Goal: Check status: Check status

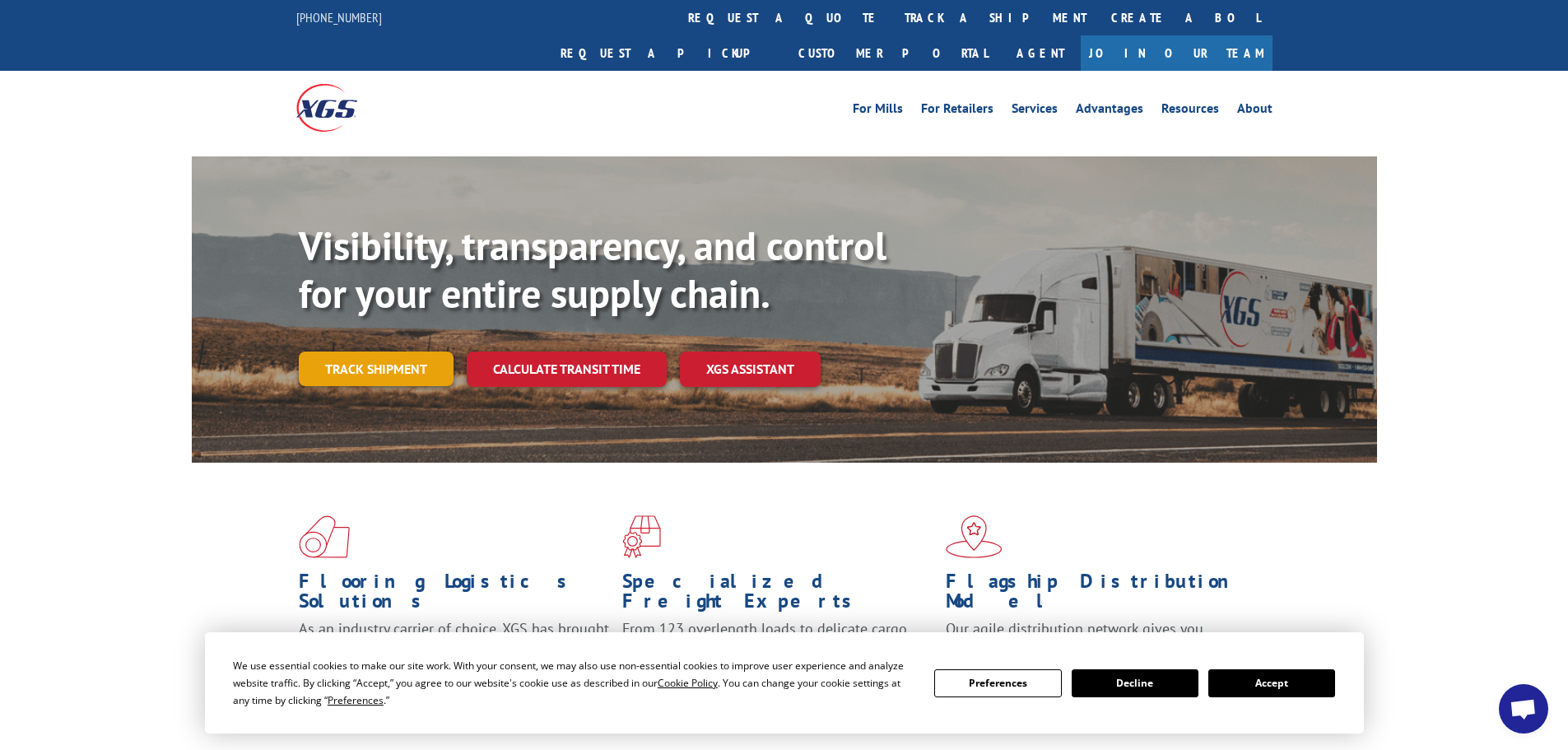
click at [381, 352] on link "Track shipment" at bounding box center [376, 369] width 155 height 34
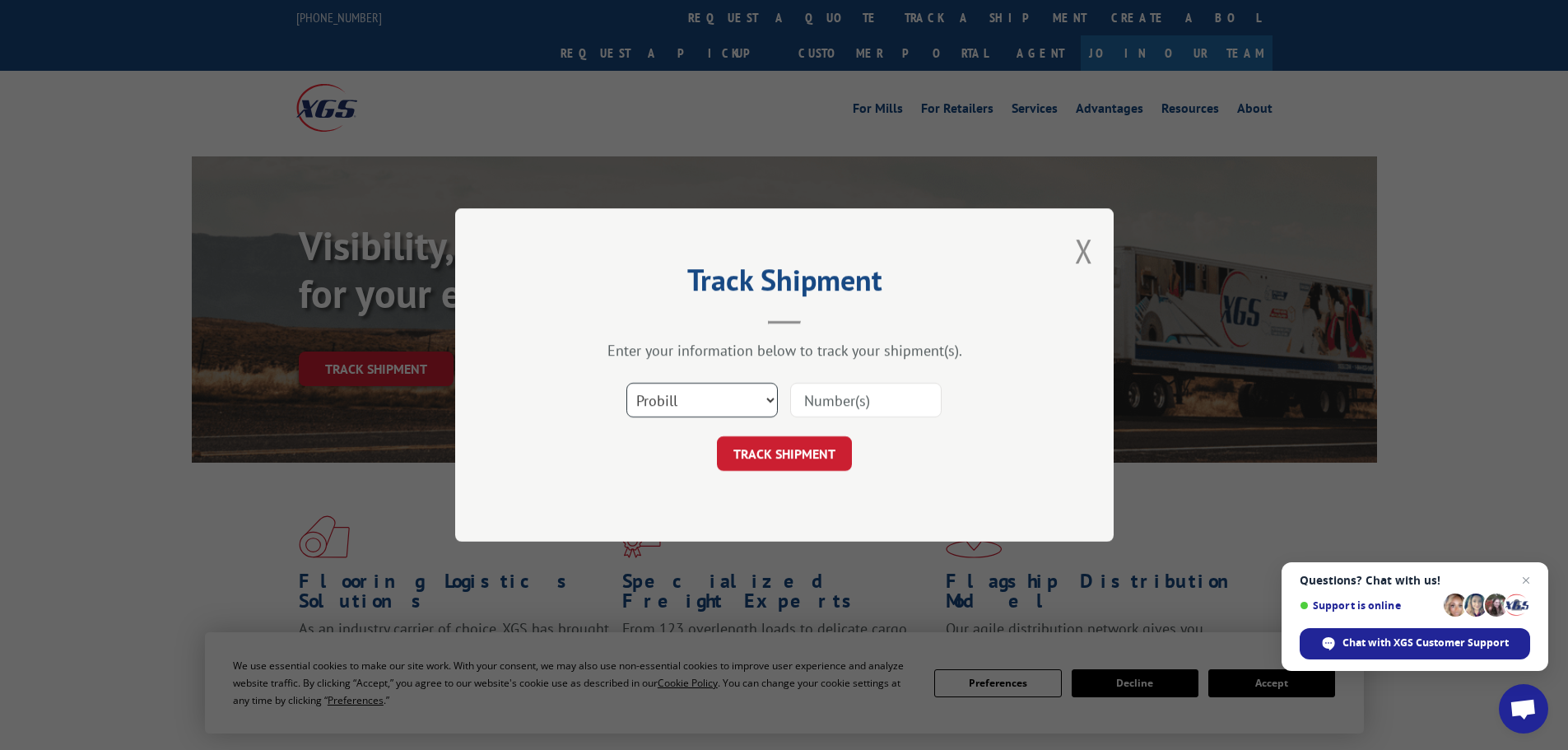
click at [764, 404] on select "Select category... Probill BOL PO" at bounding box center [702, 400] width 151 height 34
select select "po"
click at [626, 383] on select "Select category... Probill BOL PO" at bounding box center [702, 400] width 151 height 34
click at [849, 402] on input at bounding box center [865, 400] width 151 height 34
type input "03519668"
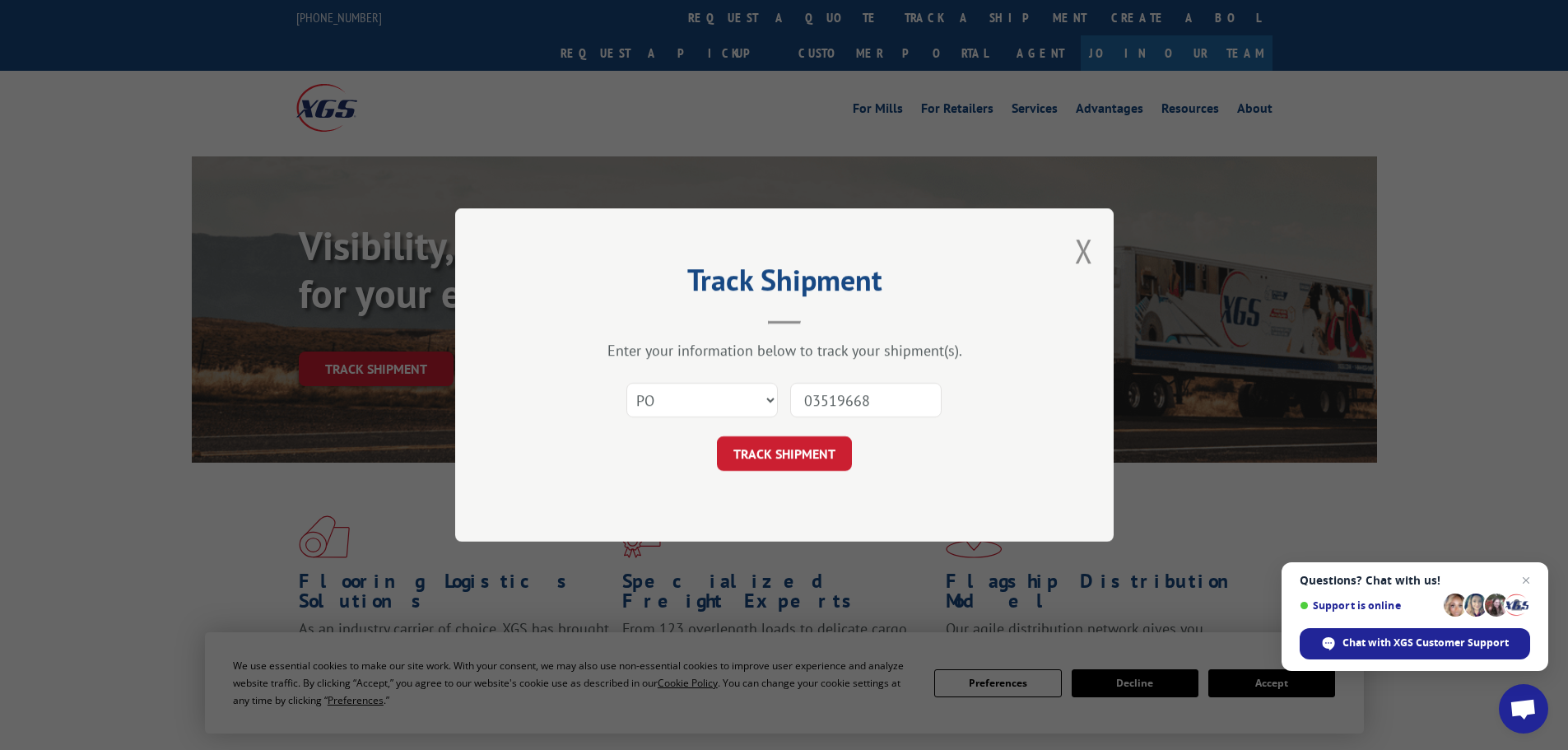
click at [717, 436] on button "TRACK SHIPMENT" at bounding box center [784, 453] width 135 height 34
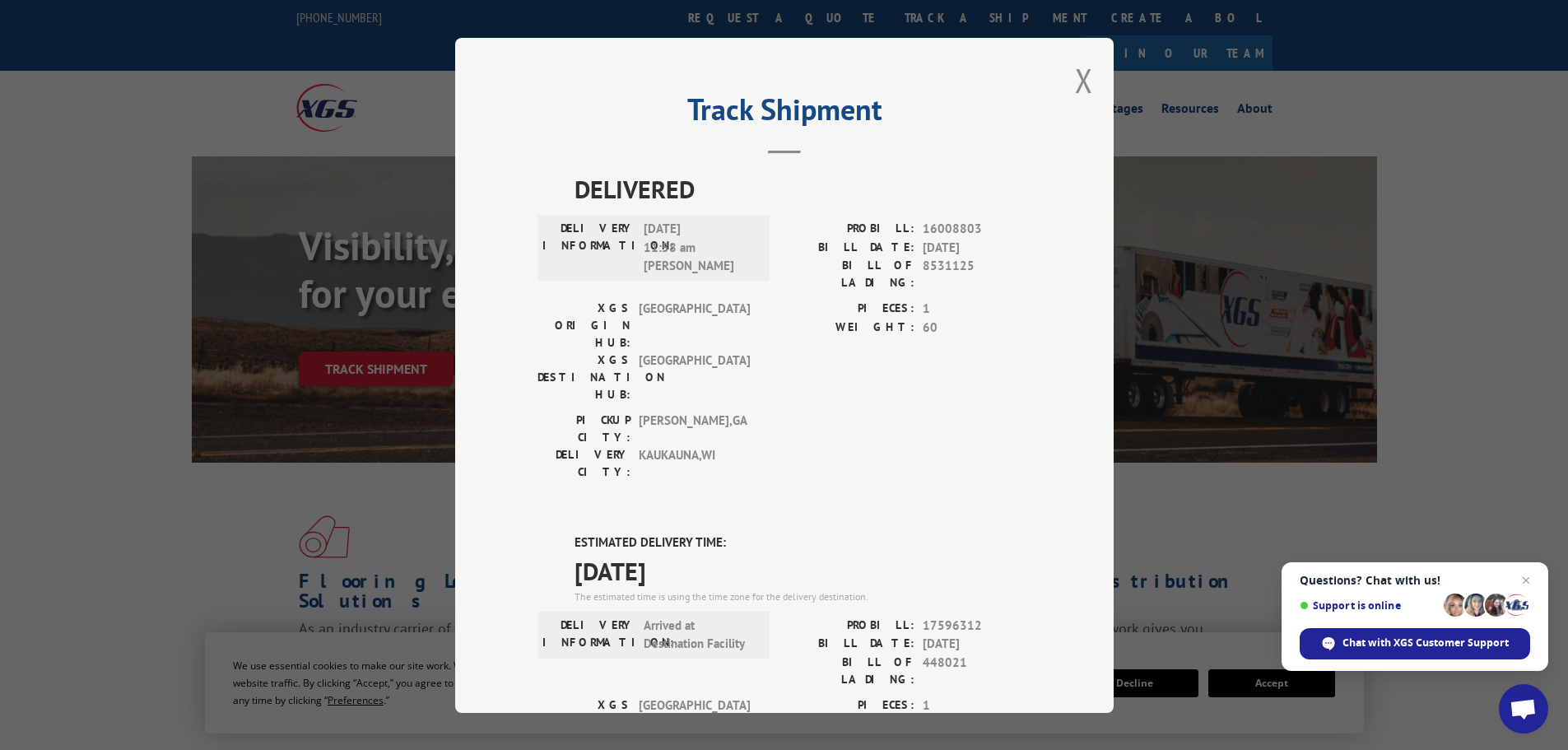
click at [1075, 82] on button "Close modal" at bounding box center [1083, 80] width 18 height 44
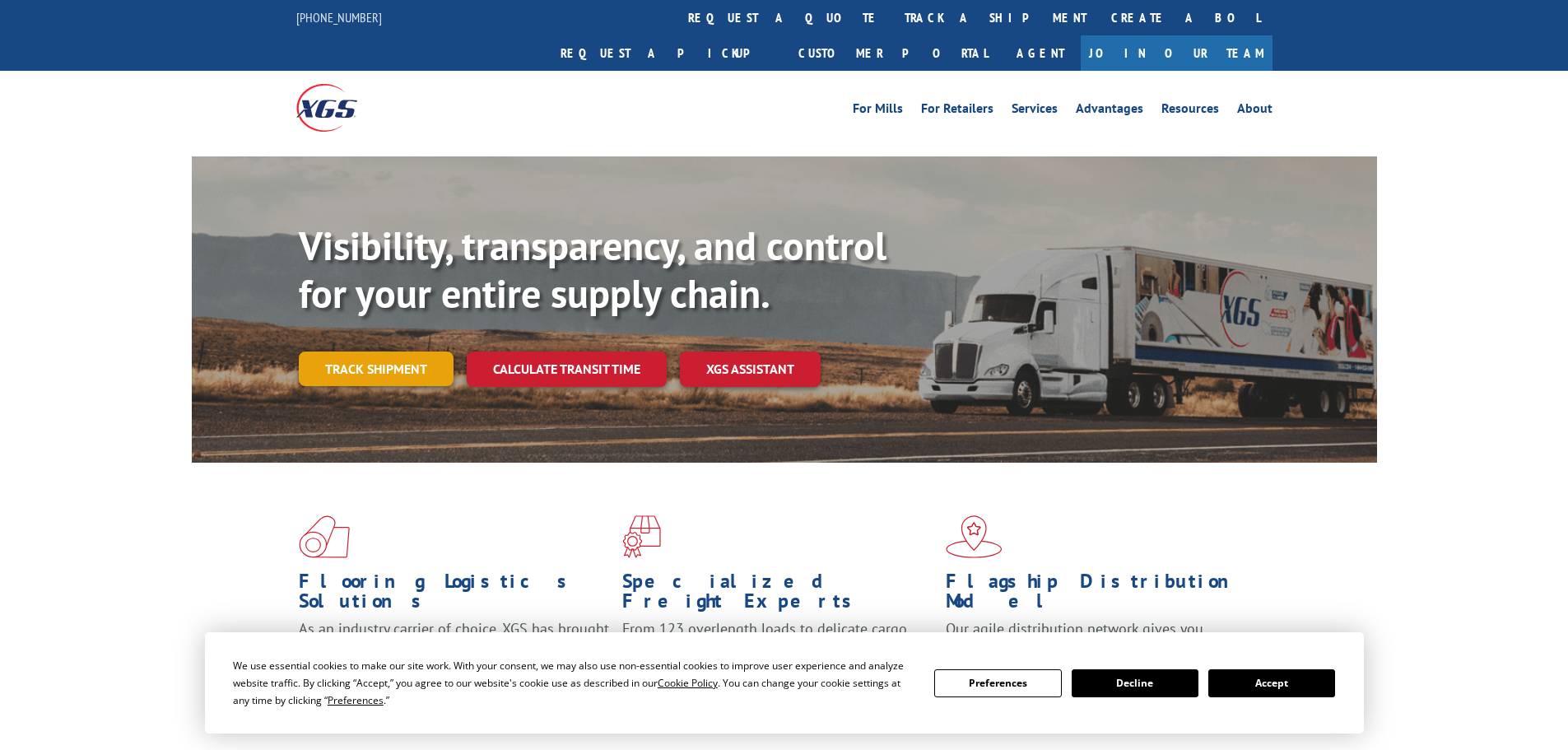
click at [425, 352] on link "Track shipment" at bounding box center [376, 369] width 155 height 34
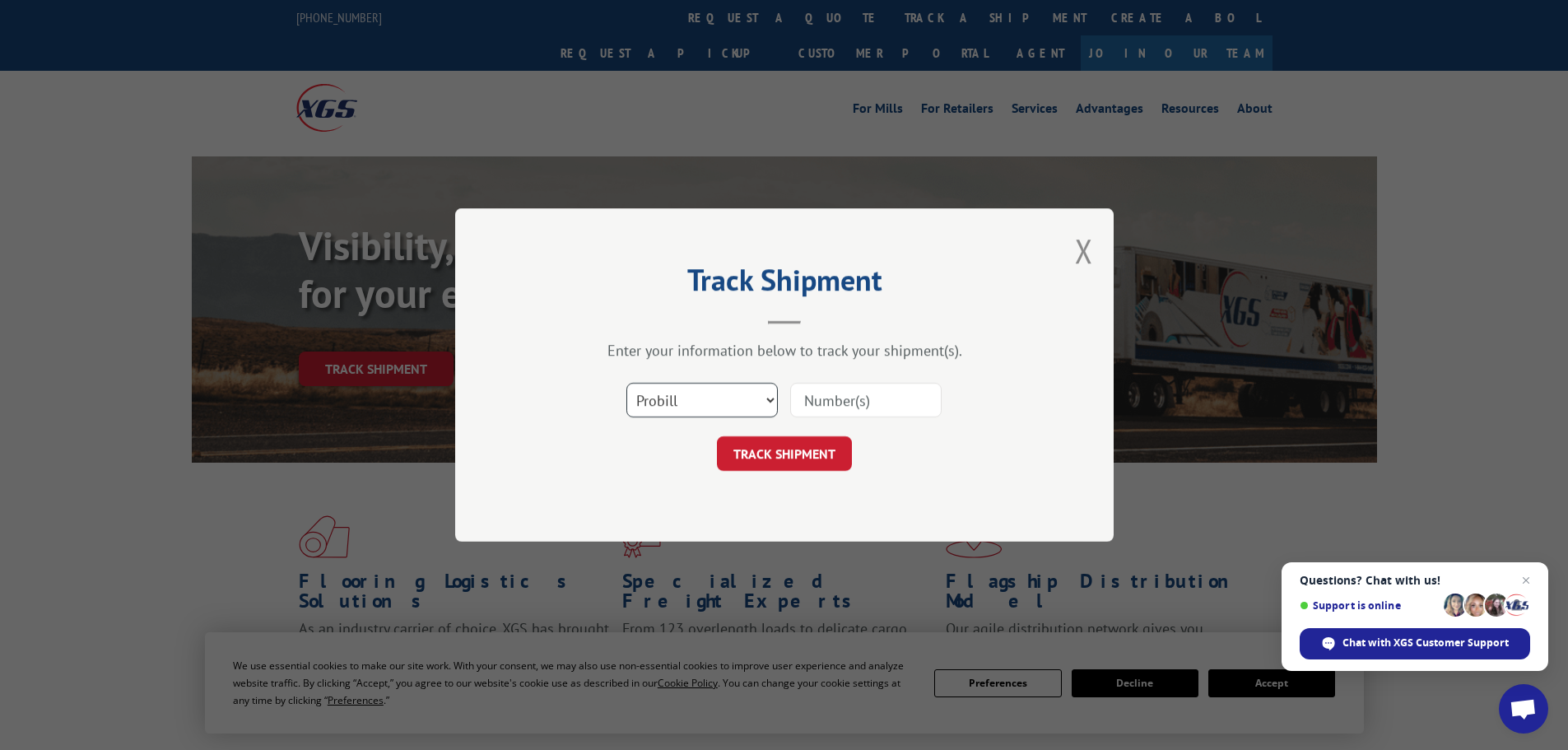
click at [745, 393] on select "Select category... Probill BOL PO" at bounding box center [702, 400] width 151 height 34
select select "po"
click at [626, 383] on select "Select category... Probill BOL PO" at bounding box center [702, 400] width 151 height 34
click at [848, 406] on input at bounding box center [865, 400] width 151 height 34
type input "03519912"
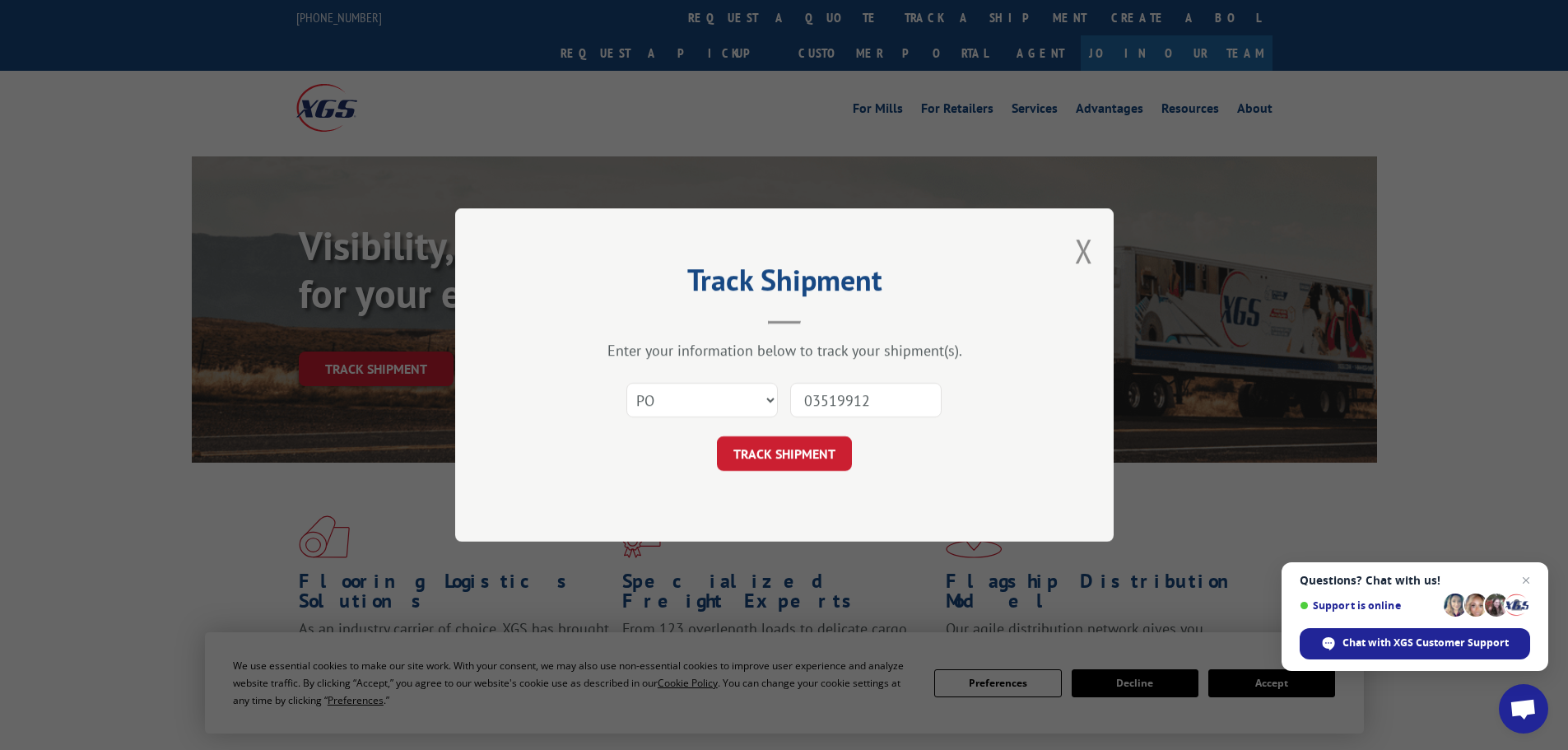
click at [717, 436] on button "TRACK SHIPMENT" at bounding box center [784, 453] width 135 height 34
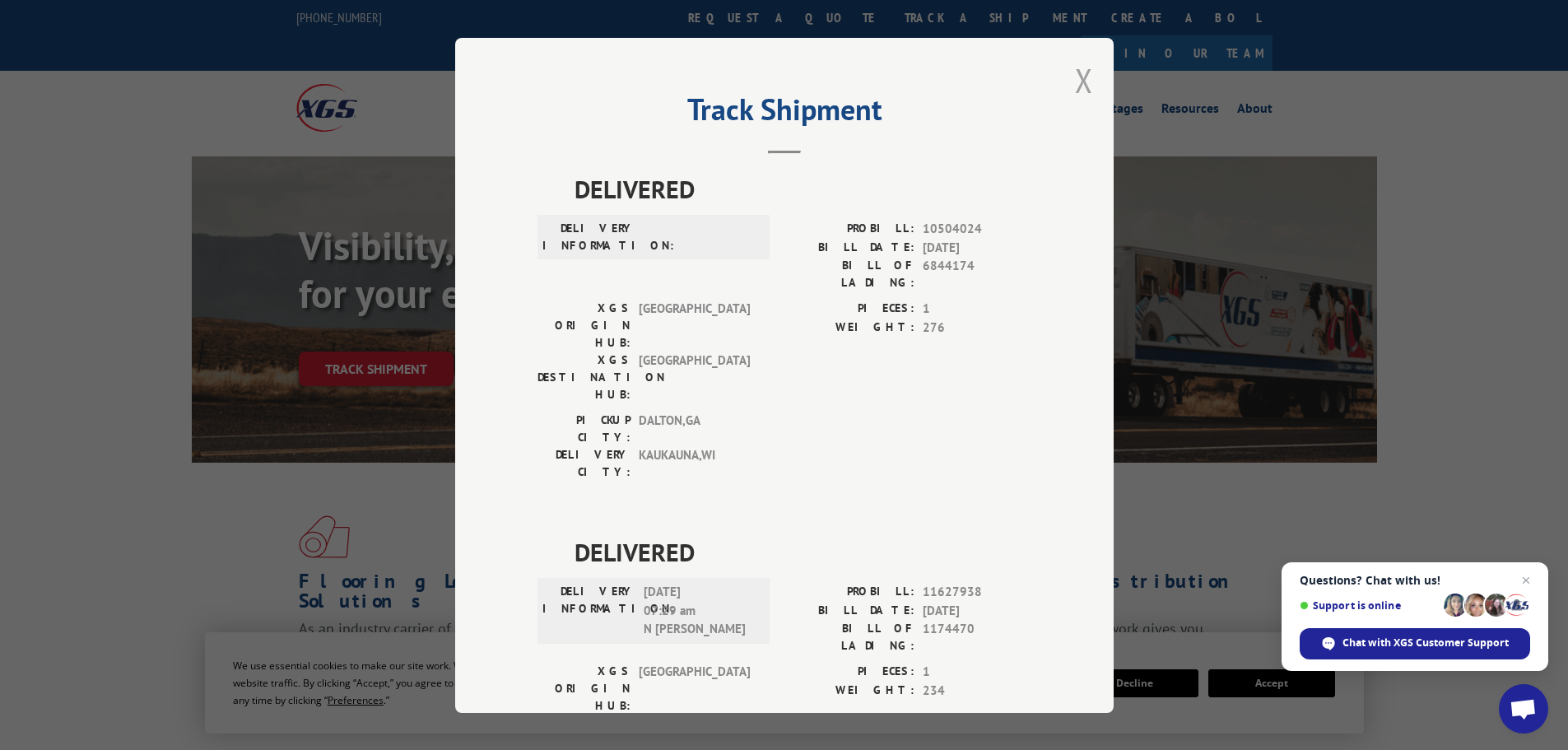
click at [1076, 80] on button "Close modal" at bounding box center [1083, 80] width 18 height 44
